Goal: Transaction & Acquisition: Purchase product/service

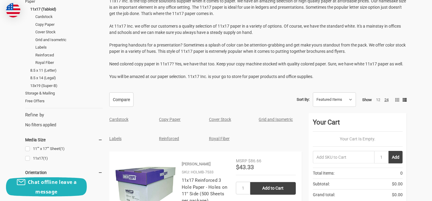
scroll to position [90, 0]
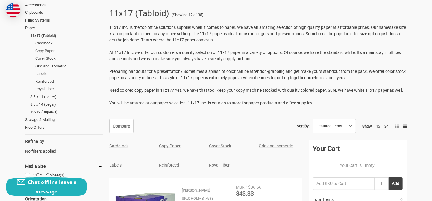
click at [48, 49] on link "Copy Paper" at bounding box center [68, 51] width 67 height 8
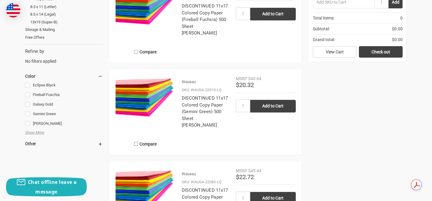
scroll to position [60, 0]
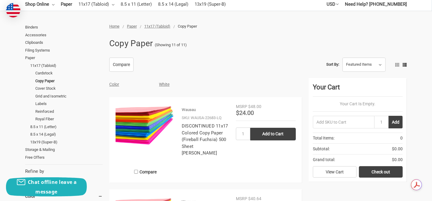
click at [167, 83] on link "White" at bounding box center [164, 84] width 10 height 5
